Goal: Find specific page/section: Find specific page/section

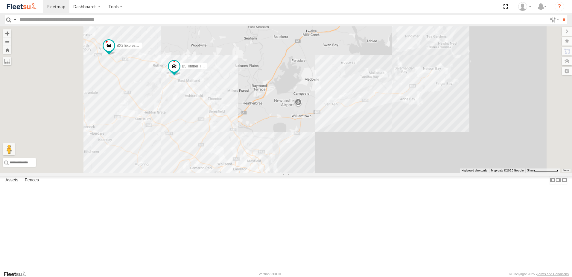
drag, startPoint x: 238, startPoint y: 147, endPoint x: 313, endPoint y: 156, distance: 75.4
click at [313, 156] on div "B5 Timber Truck BX2 Express Ute" at bounding box center [286, 99] width 572 height 146
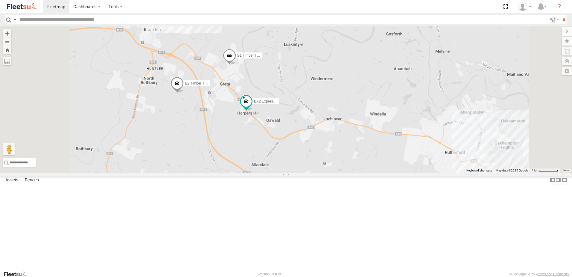
drag, startPoint x: 243, startPoint y: 179, endPoint x: 276, endPoint y: 162, distance: 37.1
click at [276, 161] on div "B5 Timber Truck BX2 Express Ute B2 Timber Truck LX4 Express Ute BX3 Express Ute…" at bounding box center [286, 99] width 572 height 146
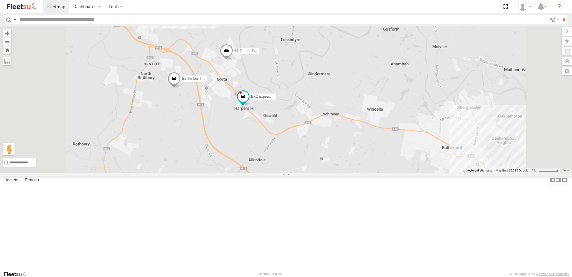
drag, startPoint x: 288, startPoint y: 165, endPoint x: 274, endPoint y: 140, distance: 28.4
click at [273, 139] on div "B5 Timber Truck BX2 Express Ute B2 Timber Truck LX4 Express Ute BX3 Express Ute…" at bounding box center [286, 99] width 572 height 146
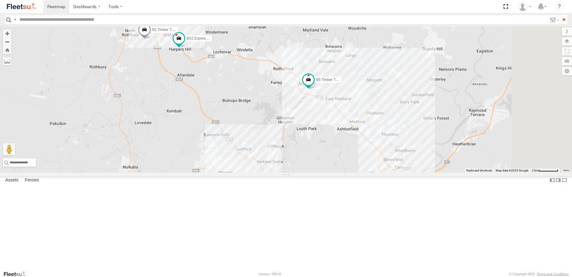
drag, startPoint x: 328, startPoint y: 176, endPoint x: 292, endPoint y: 143, distance: 48.5
click at [294, 144] on div "B5 Timber Truck BX2 Express Ute B2 Timber Truck LX4 Express Ute BX3 Express Ute…" at bounding box center [286, 99] width 572 height 146
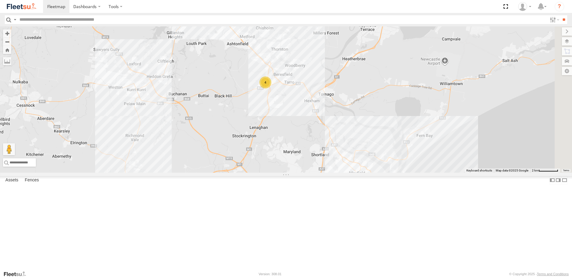
drag, startPoint x: 317, startPoint y: 122, endPoint x: 315, endPoint y: 120, distance: 3.4
click at [316, 120] on div "B5 Timber Truck BX2 Express Ute B2 Timber Truck LX4 Express Ute BX3 Express Ute…" at bounding box center [286, 99] width 572 height 146
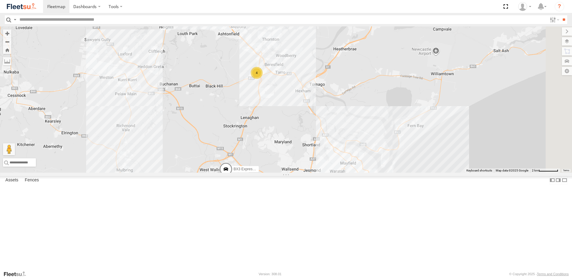
drag, startPoint x: 358, startPoint y: 201, endPoint x: 331, endPoint y: 174, distance: 38.7
click at [331, 172] on div "B5 Timber Truck BX2 Express Ute B2 Timber Truck LX4 Express Ute BX3 Express Ute…" at bounding box center [286, 99] width 572 height 146
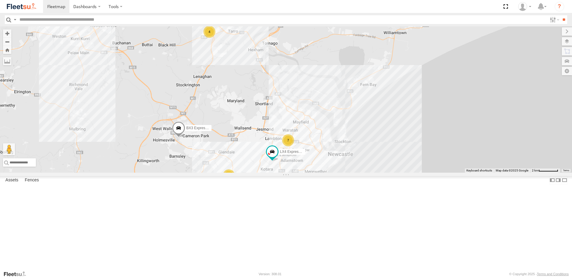
click at [332, 171] on div "B5 Timber Truck BX2 Express Ute B2 Timber Truck LX4 Express Ute BX3 Express Ute…" at bounding box center [286, 99] width 572 height 146
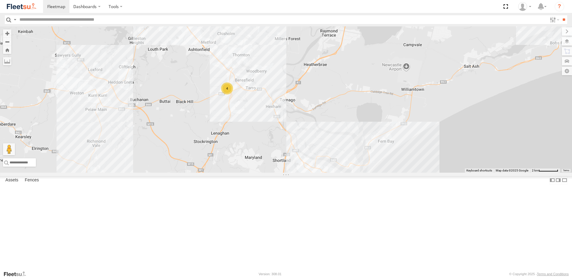
drag, startPoint x: 301, startPoint y: 113, endPoint x: 339, endPoint y: 207, distance: 101.8
click at [339, 172] on div "B5 Timber Truck BX2 Express Ute B2 Timber Truck LX4 Express Ute BX3 Express Ute…" at bounding box center [286, 99] width 572 height 146
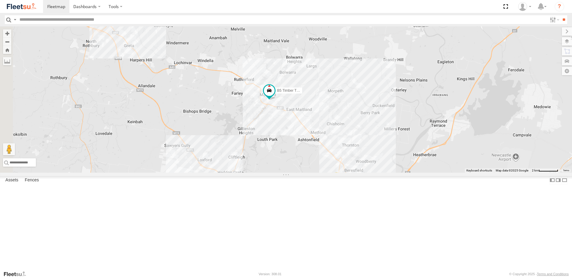
drag, startPoint x: 249, startPoint y: 103, endPoint x: 377, endPoint y: 188, distance: 153.8
click at [385, 172] on div "B5 Timber Truck BX3 Express Ute 4 7" at bounding box center [286, 99] width 572 height 146
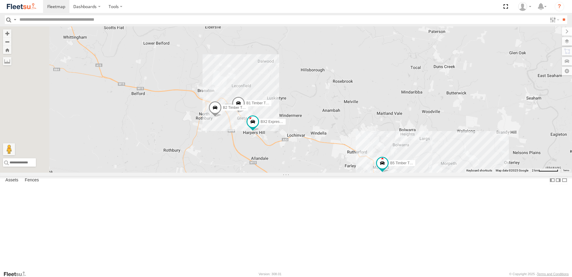
drag, startPoint x: 257, startPoint y: 152, endPoint x: 290, endPoint y: 157, distance: 33.3
click at [222, 117] on span at bounding box center [215, 109] width 13 height 16
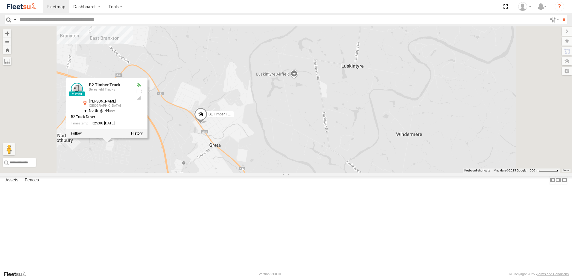
click at [342, 172] on div "B5 Timber Truck BX3 Express Ute B2 Timber Truck BX2 Express Ute B1 Timber Truck…" at bounding box center [286, 99] width 572 height 146
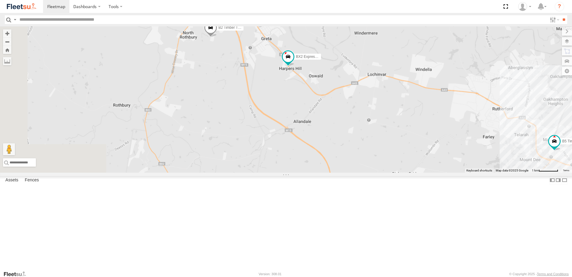
drag, startPoint x: 309, startPoint y: 215, endPoint x: 340, endPoint y: 100, distance: 118.4
click at [340, 100] on div "B5 Timber Truck BX3 Express Ute B2 Timber Truck BX2 Express Ute B1 Timber Truck" at bounding box center [286, 99] width 572 height 146
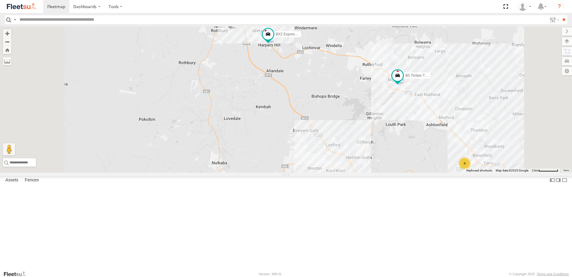
drag, startPoint x: 364, startPoint y: 147, endPoint x: 346, endPoint y: 150, distance: 18.2
click at [346, 150] on div "B5 Timber Truck BX3 Express Ute B2 Timber Truck BX2 Express Ute B1 Timber Truck…" at bounding box center [286, 99] width 572 height 146
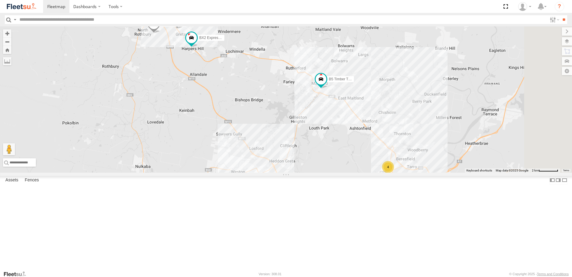
drag, startPoint x: 460, startPoint y: 170, endPoint x: 386, endPoint y: 169, distance: 74.0
click at [386, 169] on div "B5 Timber Truck BX3 Express Ute B2 Timber Truck BX2 Express Ute B1 Timber Truck…" at bounding box center [286, 99] width 572 height 146
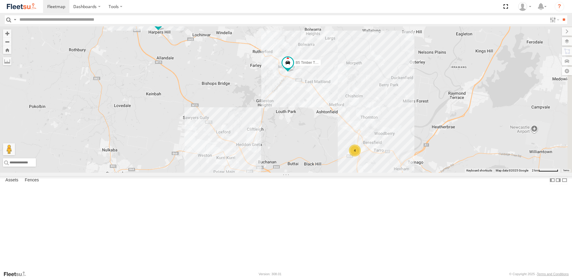
drag, startPoint x: 387, startPoint y: 174, endPoint x: 386, endPoint y: 138, distance: 36.0
click at [386, 138] on div "B5 Timber Truck BX3 Express Ute B2 Timber Truck BX2 Express Ute B1 Timber Truck…" at bounding box center [286, 99] width 572 height 146
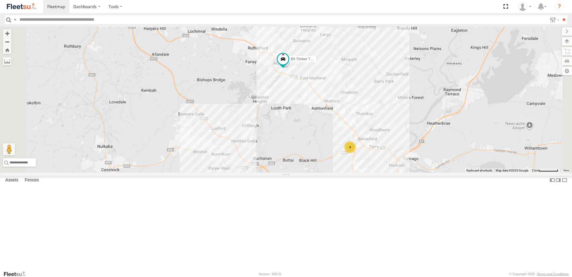
drag, startPoint x: 332, startPoint y: 124, endPoint x: 350, endPoint y: 179, distance: 58.0
click at [350, 172] on div "B5 Timber Truck BX3 Express Ute B2 Timber Truck BX2 Express Ute B1 Timber Truck…" at bounding box center [286, 99] width 572 height 146
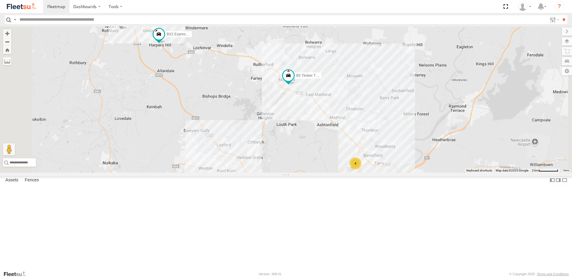
drag, startPoint x: 351, startPoint y: 159, endPoint x: 354, endPoint y: 177, distance: 18.1
click at [354, 172] on div "B5 Timber Truck BX3 Express Ute B2 Timber Truck BX2 Express Ute B1 Timber Truck…" at bounding box center [286, 99] width 572 height 146
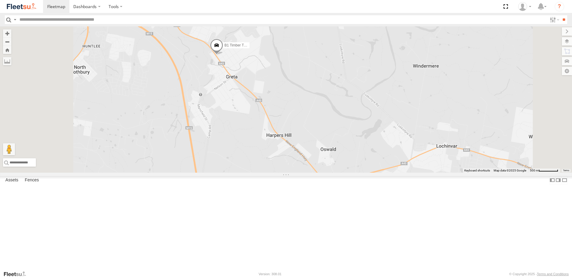
click at [109, 12] on span at bounding box center [103, 6] width 11 height 11
click at [144, 9] on label at bounding box center [139, 7] width 12 height 4
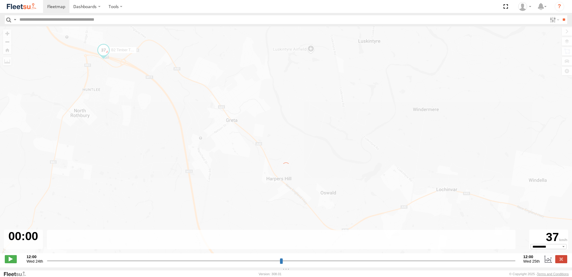
type input "**********"
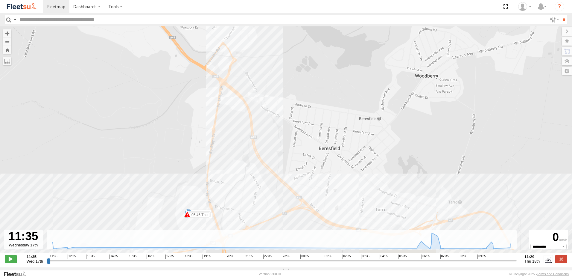
drag, startPoint x: 208, startPoint y: 161, endPoint x: 258, endPoint y: 116, distance: 67.4
click at [257, 117] on div "B2 Timber Truck 12:30 Wed 12:50 Wed 05:46 Thu 05:46 Thu 07:44 Thu 09:32 Thu" at bounding box center [286, 142] width 572 height 233
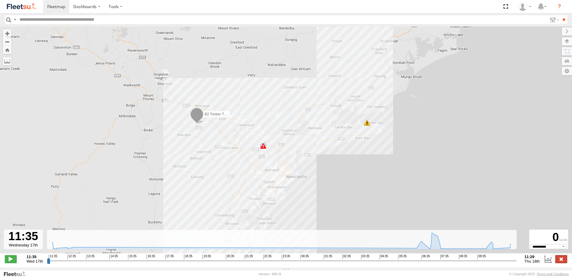
click at [558, 258] on label at bounding box center [562, 259] width 12 height 8
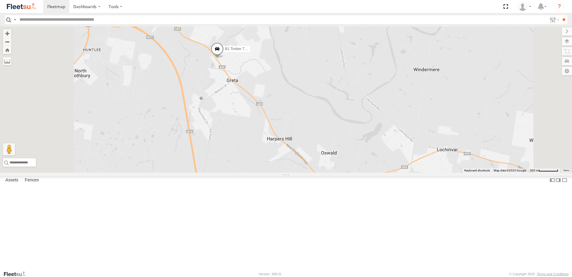
drag, startPoint x: 247, startPoint y: 140, endPoint x: 345, endPoint y: 209, distance: 119.4
click at [345, 172] on div "B2 Timber Truck B1 Timber Truck" at bounding box center [286, 99] width 572 height 146
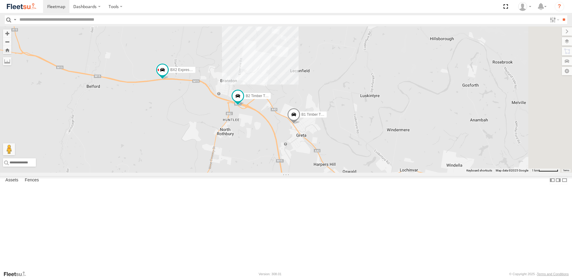
drag, startPoint x: 337, startPoint y: 209, endPoint x: 272, endPoint y: 146, distance: 90.0
click at [272, 147] on div "BX2 Express Ute B2 Timber Truck B1 Timber Truck" at bounding box center [286, 99] width 572 height 146
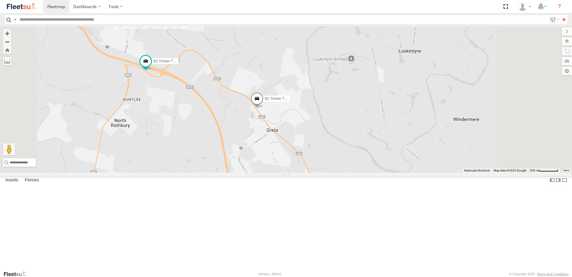
drag, startPoint x: 345, startPoint y: 206, endPoint x: 326, endPoint y: 178, distance: 34.0
click at [326, 172] on div "BX2 Express Ute B2 Timber Truck B1 Timber Truck" at bounding box center [286, 99] width 572 height 146
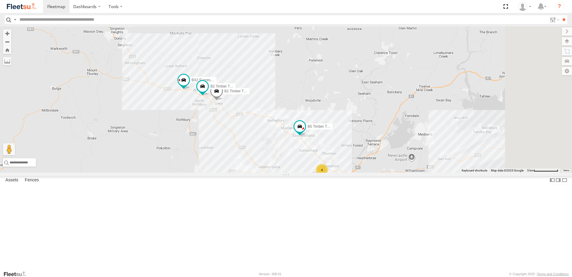
drag, startPoint x: 383, startPoint y: 216, endPoint x: 349, endPoint y: 186, distance: 45.6
click at [349, 172] on div "B5 Timber Truck BX2 Express Ute B2 Timber Truck B1 Timber Truck 4" at bounding box center [286, 99] width 572 height 146
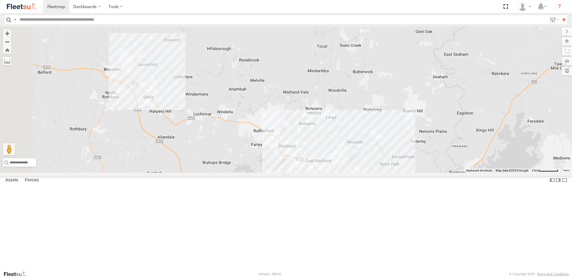
drag, startPoint x: 269, startPoint y: 111, endPoint x: 376, endPoint y: 229, distance: 159.2
click at [376, 172] on div "B5 Timber Truck 4 6 CX2 Express Ute" at bounding box center [286, 99] width 572 height 146
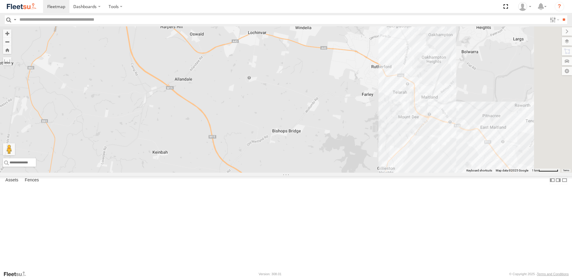
drag, startPoint x: 333, startPoint y: 210, endPoint x: 279, endPoint y: 74, distance: 145.9
click at [261, 69] on div "B5 Timber Truck CX2 Express Ute B2 Timber Truck B1 Timber Truck" at bounding box center [286, 99] width 572 height 146
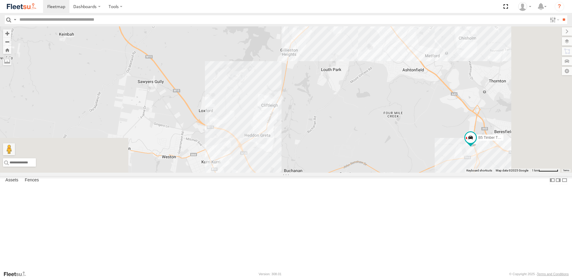
drag, startPoint x: 391, startPoint y: 225, endPoint x: 315, endPoint y: 137, distance: 116.3
click at [315, 137] on div "B5 Timber Truck CX2 Express Ute B2 Timber Truck B1 Timber Truck" at bounding box center [286, 99] width 572 height 146
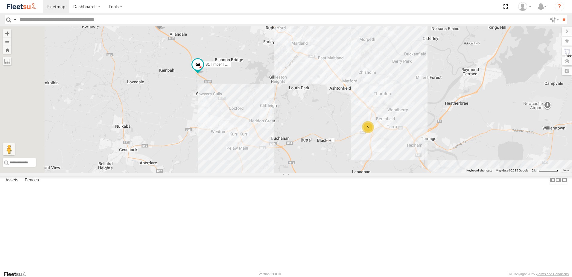
drag, startPoint x: 276, startPoint y: 155, endPoint x: 297, endPoint y: 184, distance: 35.7
click at [297, 172] on div "5 5 B2 Timber Truck CX2 Express Ute LX1 Express Ute B1 Timber Truck" at bounding box center [286, 99] width 572 height 146
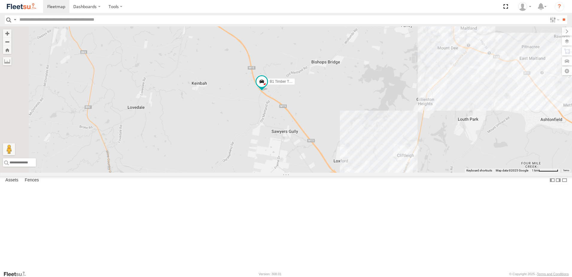
drag, startPoint x: 371, startPoint y: 196, endPoint x: 350, endPoint y: 104, distance: 93.7
click at [350, 105] on div "B1 Timber Truck" at bounding box center [286, 99] width 572 height 146
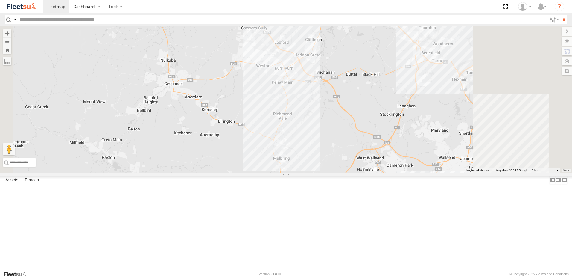
drag, startPoint x: 399, startPoint y: 174, endPoint x: 336, endPoint y: 121, distance: 82.4
click at [337, 122] on div "B1 Timber Truck" at bounding box center [286, 99] width 572 height 146
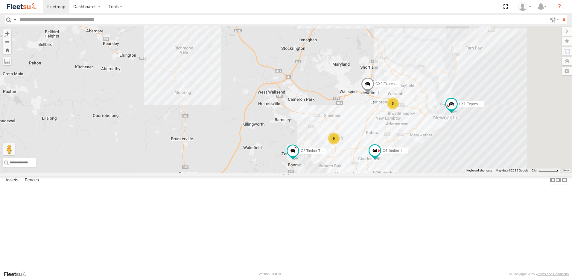
drag, startPoint x: 448, startPoint y: 169, endPoint x: 400, endPoint y: 149, distance: 51.8
click at [400, 149] on div "B1 Timber Truck 9 5 5 CX2 Express Ute C4 Timber Truck LX1 Express Ute C2 Timber…" at bounding box center [286, 99] width 572 height 146
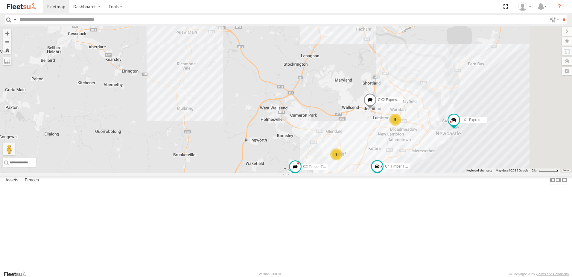
drag, startPoint x: 390, startPoint y: 94, endPoint x: 388, endPoint y: 119, distance: 24.9
click at [388, 119] on div "B1 Timber Truck 9 5 5 CX2 Express Ute C4 Timber Truck LX1 Express Ute C2 Timber…" at bounding box center [286, 99] width 572 height 146
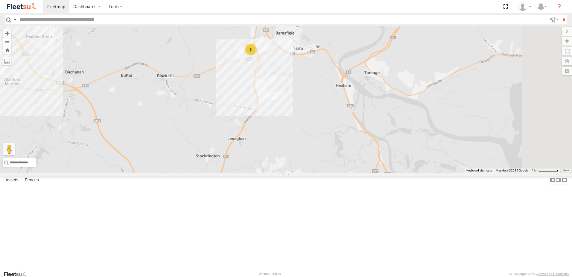
drag, startPoint x: 440, startPoint y: 166, endPoint x: 386, endPoint y: 120, distance: 71.8
click at [386, 120] on div "B1 Timber Truck CX2 Express Ute C4 Timber Truck LX1 Express Ute C2 Timber Truck…" at bounding box center [286, 99] width 572 height 146
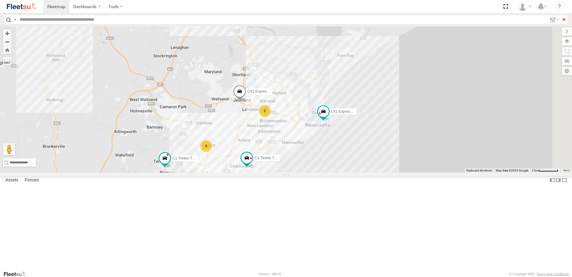
drag, startPoint x: 407, startPoint y: 140, endPoint x: 375, endPoint y: 119, distance: 37.7
click at [375, 119] on div "B1 Timber Truck CX2 Express Ute C4 Timber Truck LX1 Express Ute C2 Timber Truck…" at bounding box center [286, 99] width 572 height 146
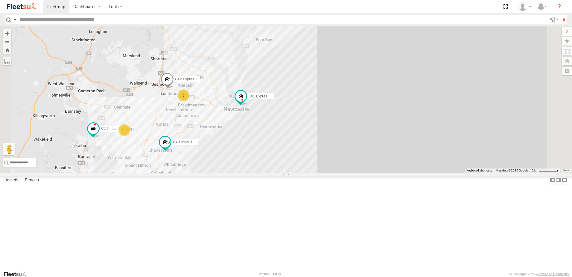
drag, startPoint x: 255, startPoint y: 169, endPoint x: 324, endPoint y: 189, distance: 71.7
click at [324, 172] on div "B1 Timber Truck CX2 Express Ute C4 Timber Truck LX1 Express Ute C2 Timber Truck…" at bounding box center [286, 99] width 572 height 146
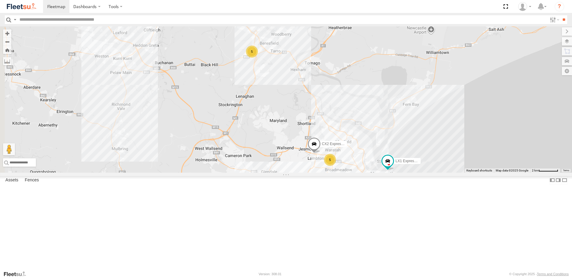
drag, startPoint x: 313, startPoint y: 77, endPoint x: 322, endPoint y: 115, distance: 39.2
click at [322, 115] on div "B1 Timber Truck CX2 Express Ute C4 Timber Truck LX1 Express Ute C2 Timber Truck…" at bounding box center [286, 99] width 572 height 146
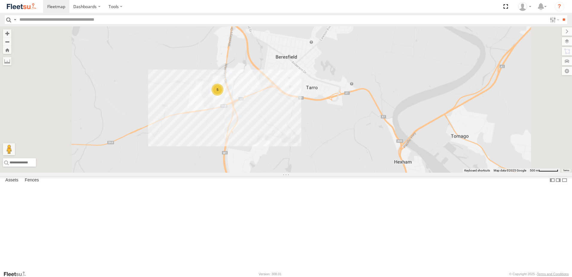
drag, startPoint x: 316, startPoint y: 111, endPoint x: 314, endPoint y: 142, distance: 31.2
click at [314, 142] on div "B1 Timber Truck CX2 Express Ute C4 Timber Truck LX1 Express Ute C2 Timber Truck…" at bounding box center [286, 99] width 572 height 146
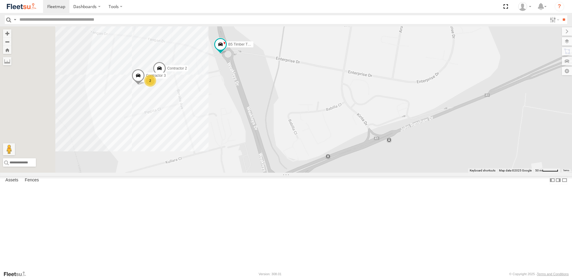
drag, startPoint x: 268, startPoint y: 184, endPoint x: 322, endPoint y: 118, distance: 85.6
click at [322, 118] on div "B1 Timber Truck CX2 Express Ute C4 Timber Truck LX1 Express Ute C2 Timber Truck…" at bounding box center [286, 99] width 572 height 146
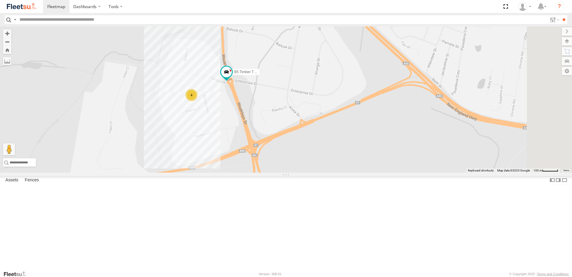
drag, startPoint x: 349, startPoint y: 146, endPoint x: 337, endPoint y: 145, distance: 12.1
click at [337, 145] on div "B1 Timber Truck CX2 Express Ute C4 Timber Truck LX1 Express Ute C2 Timber Truck…" at bounding box center [286, 99] width 572 height 146
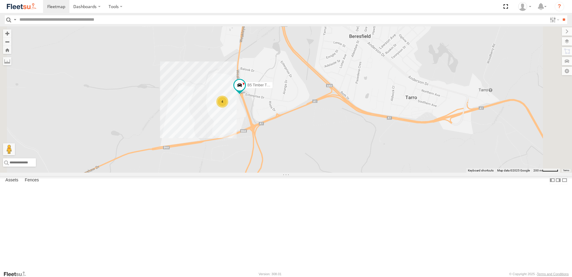
drag, startPoint x: 337, startPoint y: 145, endPoint x: 331, endPoint y: 153, distance: 9.9
click at [331, 153] on div "B1 Timber Truck CX2 Express Ute C4 Timber Truck LX1 Express Ute C2 Timber Truck…" at bounding box center [286, 99] width 572 height 146
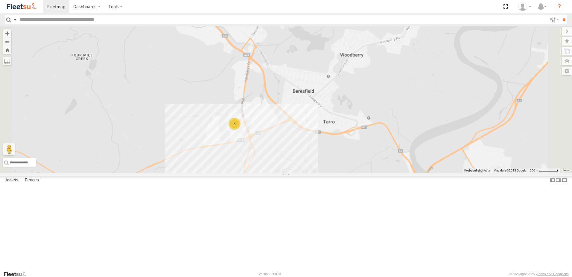
drag, startPoint x: 345, startPoint y: 143, endPoint x: 339, endPoint y: 165, distance: 22.7
click at [339, 165] on div "B1 Timber Truck CX2 Express Ute C4 Timber Truck LX1 Express Ute C2 Timber Truck…" at bounding box center [286, 99] width 572 height 146
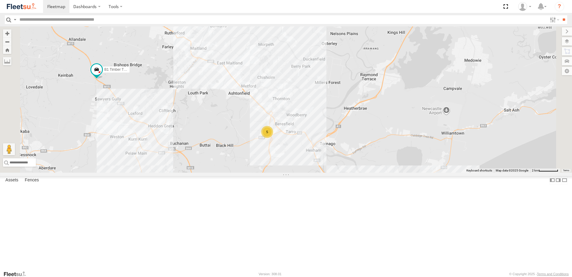
drag, startPoint x: 395, startPoint y: 157, endPoint x: 422, endPoint y: 176, distance: 33.2
click at [422, 172] on div "B1 Timber Truck C4 Timber Truck LX1 Express Ute C2 Timber Truck 5 4 2" at bounding box center [286, 99] width 572 height 146
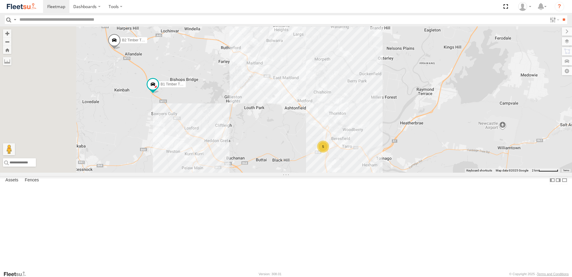
drag, startPoint x: 300, startPoint y: 174, endPoint x: 309, endPoint y: 177, distance: 9.8
click at [309, 172] on div "B1 Timber Truck C4 Timber Truck LX1 Express Ute C2 Timber Truck 5 4 2 B2 Timber…" at bounding box center [286, 99] width 572 height 146
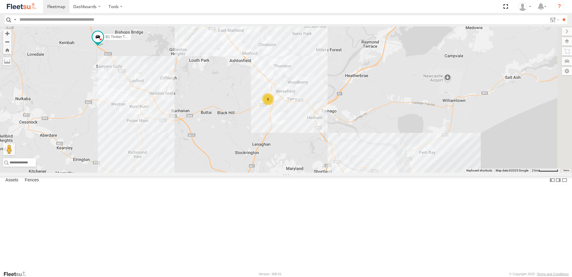
drag, startPoint x: 278, startPoint y: 163, endPoint x: 271, endPoint y: 136, distance: 28.7
click at [253, 130] on div "B1 Timber Truck C4 Timber Truck LX1 Express Ute C2 Timber Truck 5 4 2 B2 Timber…" at bounding box center [286, 99] width 572 height 146
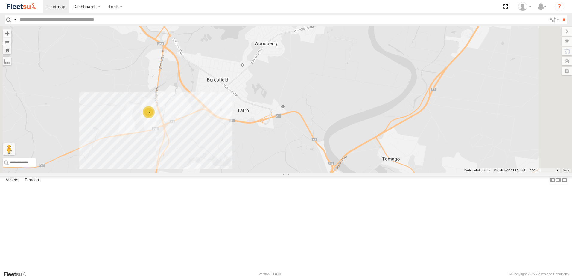
drag, startPoint x: 283, startPoint y: 162, endPoint x: 331, endPoint y: 154, distance: 49.1
click at [331, 154] on div "B1 Timber Truck C4 Timber Truck LX1 Express Ute C2 Timber Truck B2 Timber Truck…" at bounding box center [286, 99] width 572 height 146
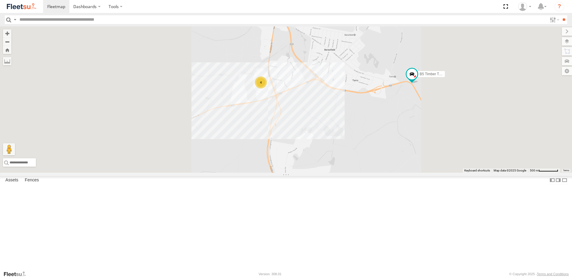
click at [329, 172] on div "B5 Timber Truck 4" at bounding box center [286, 99] width 572 height 146
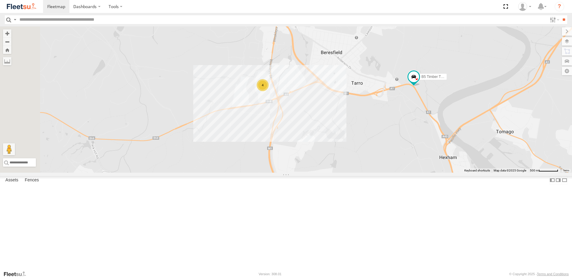
drag, startPoint x: 465, startPoint y: 165, endPoint x: 499, endPoint y: 154, distance: 35.6
click at [501, 154] on div "B5 Timber Truck 4" at bounding box center [286, 99] width 572 height 146
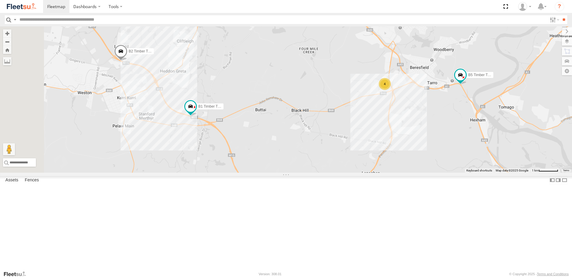
drag, startPoint x: 413, startPoint y: 171, endPoint x: 450, endPoint y: 172, distance: 37.1
click at [450, 172] on div "B5 Timber Truck 4 B2 Timber Truck B1 Timber Truck" at bounding box center [286, 99] width 572 height 146
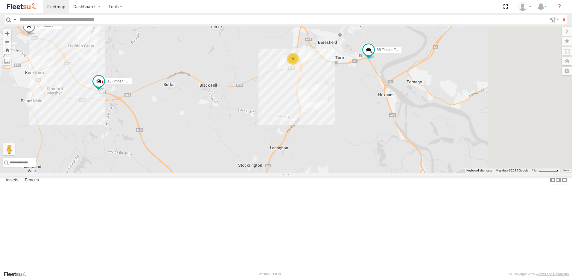
drag, startPoint x: 350, startPoint y: 141, endPoint x: 300, endPoint y: 138, distance: 50.1
click at [300, 138] on div "B5 Timber Truck 4 B2 Timber Truck B1 Timber Truck" at bounding box center [286, 99] width 572 height 146
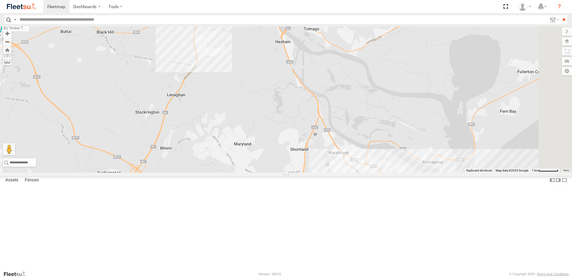
drag, startPoint x: 383, startPoint y: 184, endPoint x: 350, endPoint y: 121, distance: 71.4
click at [351, 121] on div "B5 Timber Truck 4 B2 Timber Truck B1 Timber Truck" at bounding box center [286, 99] width 572 height 146
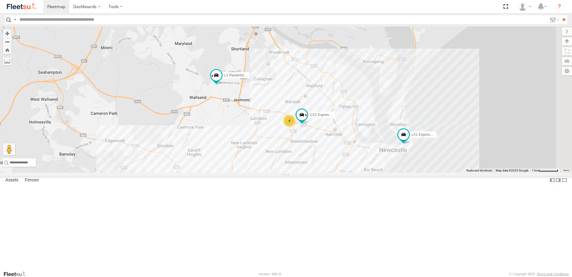
drag, startPoint x: 380, startPoint y: 179, endPoint x: 333, endPoint y: 95, distance: 96.1
click at [333, 95] on div "B5 Timber Truck 4 B2 Timber Truck B1 Timber Truck 4 L3 Plasterboard Truck CX2 E…" at bounding box center [286, 99] width 572 height 146
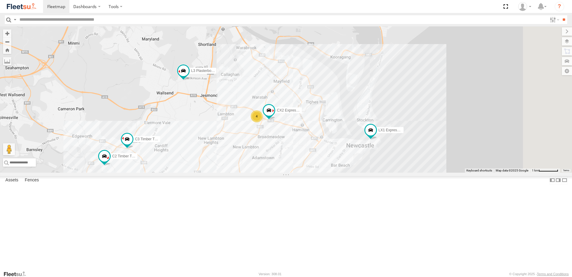
drag, startPoint x: 384, startPoint y: 144, endPoint x: 370, endPoint y: 141, distance: 14.7
click at [370, 141] on div "B5 Timber Truck 4 B2 Timber Truck B1 Timber Truck 4 L3 Plasterboard Truck CX2 E…" at bounding box center [286, 99] width 572 height 146
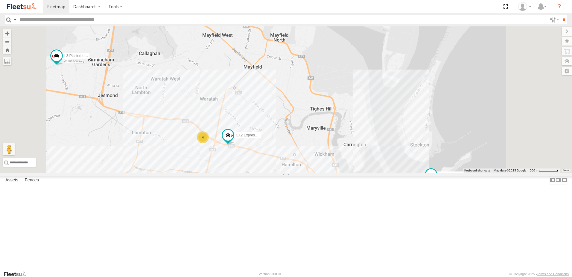
drag, startPoint x: 347, startPoint y: 145, endPoint x: 345, endPoint y: 155, distance: 10.6
click at [345, 155] on div "B5 Timber Truck B2 Timber Truck B1 Timber Truck L3 Plasterboard Truck CX2 Expre…" at bounding box center [286, 99] width 572 height 146
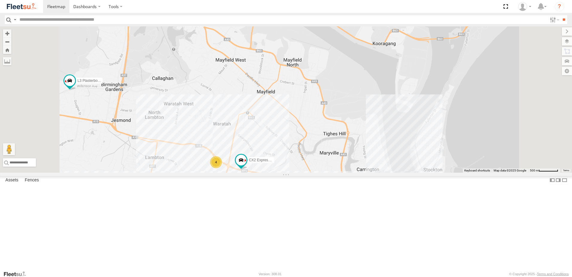
drag, startPoint x: 348, startPoint y: 160, endPoint x: 363, endPoint y: 175, distance: 21.6
click at [363, 172] on div "B5 Timber Truck B2 Timber Truck B1 Timber Truck L3 Plasterboard Truck CX2 Expre…" at bounding box center [286, 99] width 572 height 146
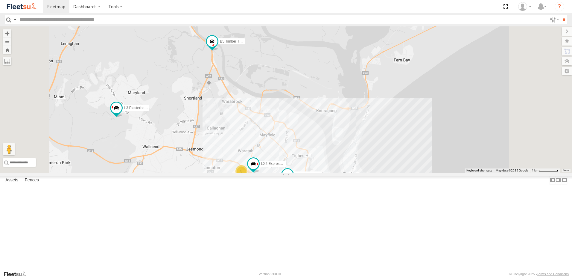
drag, startPoint x: 259, startPoint y: 143, endPoint x: 294, endPoint y: 190, distance: 58.0
click at [294, 172] on div "LX2 Express Ute CX2 Express Ute LX1 Express Ute 6 L3 Plasterboard Truck B5 Timb…" at bounding box center [286, 99] width 572 height 146
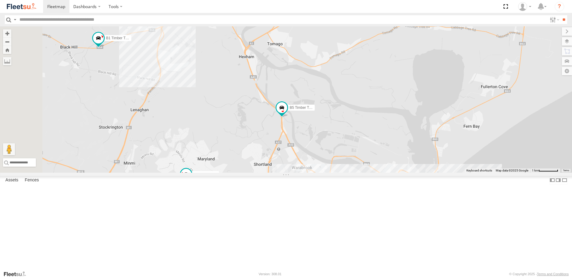
drag, startPoint x: 246, startPoint y: 111, endPoint x: 326, endPoint y: 154, distance: 90.6
click at [326, 154] on div "LX2 Express Ute CX2 Express Ute LX1 Express Ute 6 L3 Plasterboard Truck B5 Timb…" at bounding box center [286, 99] width 572 height 146
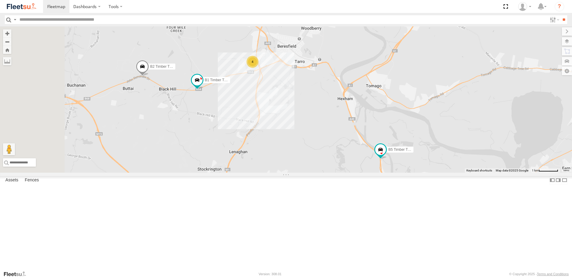
drag, startPoint x: 210, startPoint y: 119, endPoint x: 237, endPoint y: 116, distance: 27.3
click at [176, 69] on span "B2 Timber Truck" at bounding box center [163, 66] width 26 height 4
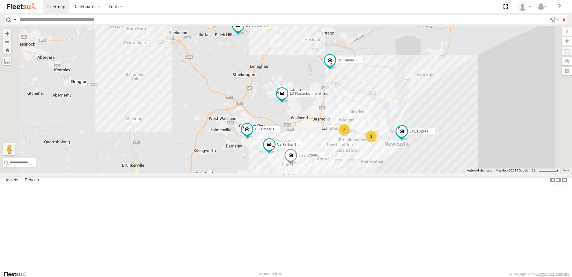
drag, startPoint x: 427, startPoint y: 233, endPoint x: 389, endPoint y: 126, distance: 113.2
click at [390, 126] on div "LX1 Express Ute L3 Plasterboard Truck B5 Timber Truck C2 Timber Truck CX1 Expre…" at bounding box center [286, 99] width 572 height 146
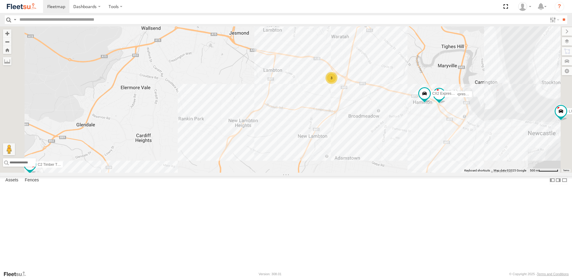
drag, startPoint x: 383, startPoint y: 165, endPoint x: 430, endPoint y: 105, distance: 75.8
click at [430, 106] on div "LX1 Express Ute L3 Plasterboard Truck B5 Timber Truck C2 Timber Truck B1 Timber…" at bounding box center [286, 99] width 572 height 146
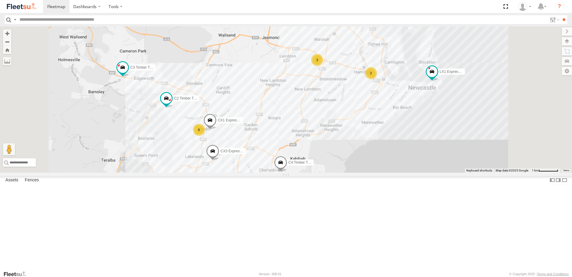
drag, startPoint x: 308, startPoint y: 211, endPoint x: 335, endPoint y: 186, distance: 37.1
click at [335, 172] on div "C3 Timber Truck CX3 Express Ute L3 Plasterboard Truck C4 Timber Truck LX1 Expre…" at bounding box center [286, 99] width 572 height 146
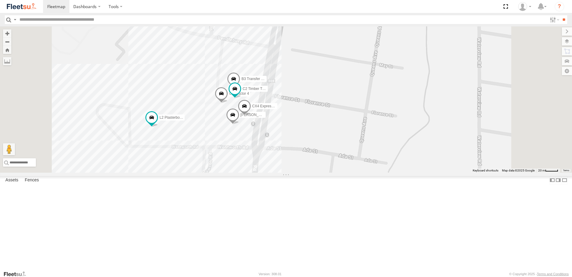
drag, startPoint x: 310, startPoint y: 207, endPoint x: 306, endPoint y: 222, distance: 15.8
click at [306, 172] on div "B4 Timber Truck L2 Plasterboard Truck CX4 Express Ute B3 Transfer Truck C2 Timb…" at bounding box center [286, 99] width 572 height 146
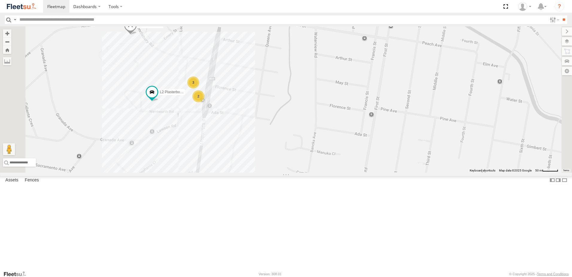
drag, startPoint x: 357, startPoint y: 185, endPoint x: 276, endPoint y: 120, distance: 103.3
click at [276, 120] on div "B4 Timber Truck L2 Plasterboard Truck 2 3" at bounding box center [286, 99] width 572 height 146
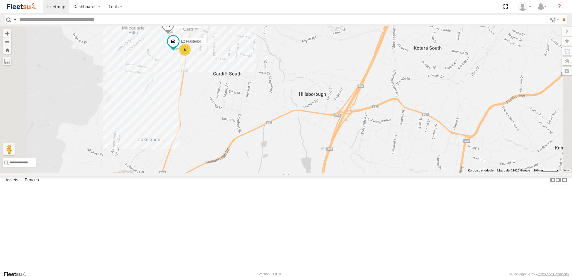
drag, startPoint x: 348, startPoint y: 179, endPoint x: 370, endPoint y: 159, distance: 29.5
click at [370, 159] on div "B4 Timber Truck L2 Plasterboard Truck 5 C4 Timber Truck" at bounding box center [286, 99] width 572 height 146
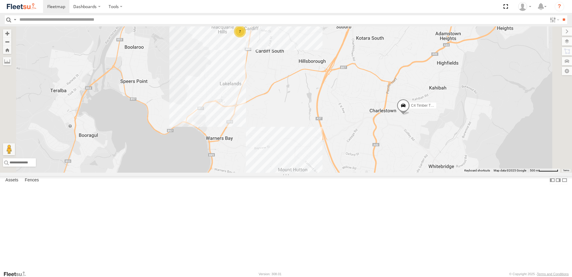
drag, startPoint x: 379, startPoint y: 174, endPoint x: 367, endPoint y: 142, distance: 33.6
click at [367, 142] on div "C4 Timber Truck 7" at bounding box center [286, 99] width 572 height 146
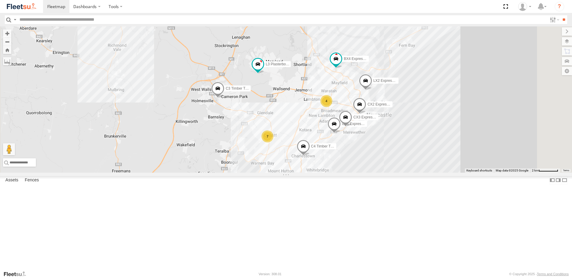
drag, startPoint x: 380, startPoint y: 163, endPoint x: 377, endPoint y: 168, distance: 6.5
click at [377, 168] on div "C4 Timber Truck CX1 Express Ute CX3 Express Ute CX2 Express Ute 7 LX2 Express U…" at bounding box center [286, 99] width 572 height 146
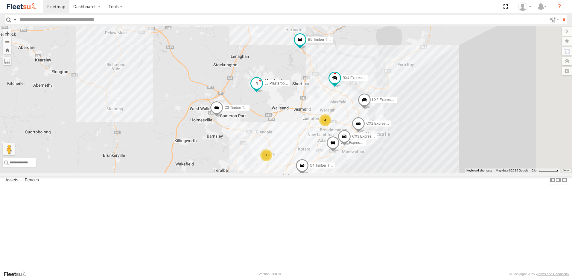
drag, startPoint x: 360, startPoint y: 122, endPoint x: 363, endPoint y: 152, distance: 30.4
click at [300, 85] on span "L3 Plasterboard Truck" at bounding box center [282, 83] width 35 height 4
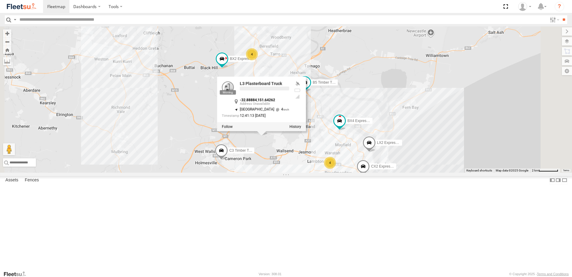
click at [425, 142] on div "C4 Timber Truck CX1 Express Ute CX3 Express Ute CX2 Express Ute 7 LX2 Express U…" at bounding box center [286, 99] width 572 height 146
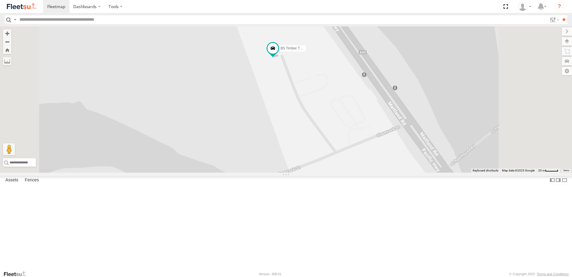
drag, startPoint x: 384, startPoint y: 140, endPoint x: 381, endPoint y: 177, distance: 37.6
click at [385, 172] on div "C4 Timber Truck CX1 Express Ute CX3 Express Ute CX2 Express Ute LX2 Express Ute…" at bounding box center [286, 99] width 572 height 146
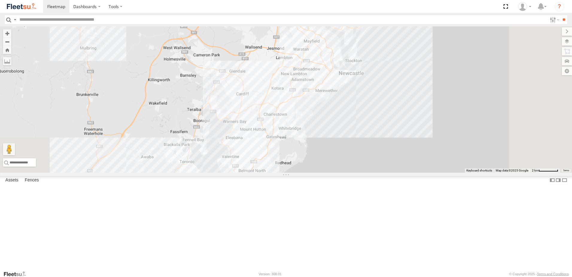
drag, startPoint x: 382, startPoint y: 172, endPoint x: 357, endPoint y: 61, distance: 113.2
click at [357, 62] on div "B5 Timber Truck" at bounding box center [286, 99] width 572 height 146
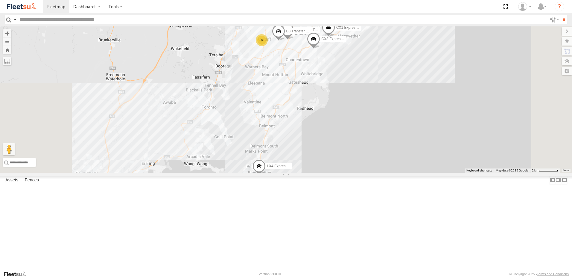
drag, startPoint x: 337, startPoint y: 216, endPoint x: 363, endPoint y: 185, distance: 40.3
click at [363, 172] on div "B5 Timber Truck 6 LX2 Express Ute C3 Timber Truck CX3 Express Ute L3 Plasterboa…" at bounding box center [286, 99] width 572 height 146
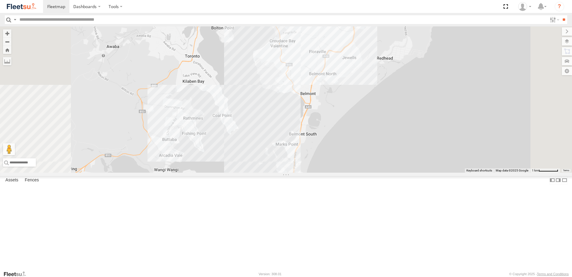
click at [322, 172] on div "B5 Timber Truck LX2 Express Ute C3 Timber Truck CX3 Express Ute L3 Plasterboard…" at bounding box center [286, 99] width 572 height 146
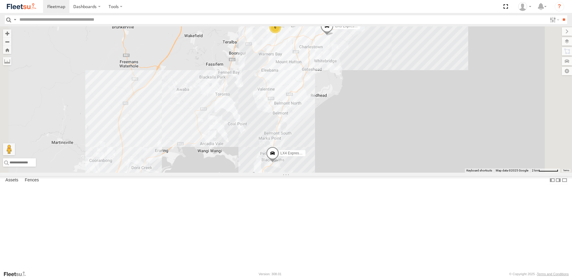
drag, startPoint x: 328, startPoint y: 196, endPoint x: 328, endPoint y: 179, distance: 16.8
click at [328, 172] on div "B5 Timber Truck LX2 Express Ute C3 Timber Truck CX3 Express Ute L3 Plasterboard…" at bounding box center [286, 99] width 572 height 146
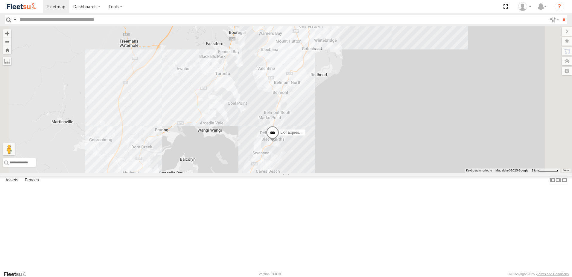
select select "**********"
